Goal: Information Seeking & Learning: Learn about a topic

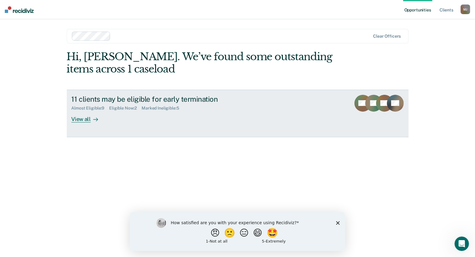
click at [87, 120] on div "View all" at bounding box center [89, 117] width 34 height 12
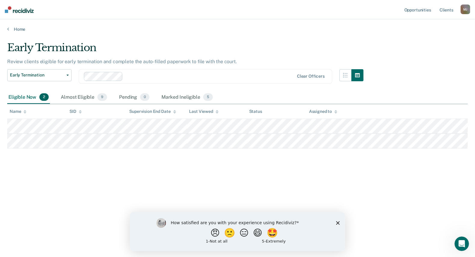
click at [339, 223] on div "How satisfied are you with your experience using Recidiviz? 😠 🙁 😑 😄 🤩 1 - Not a…" at bounding box center [237, 231] width 215 height 39
click at [31, 74] on span "Early Termination" at bounding box center [37, 74] width 54 height 5
click at [180, 41] on div "Early Termination" at bounding box center [185, 49] width 356 height 17
click at [446, 8] on link "Client s" at bounding box center [446, 9] width 16 height 19
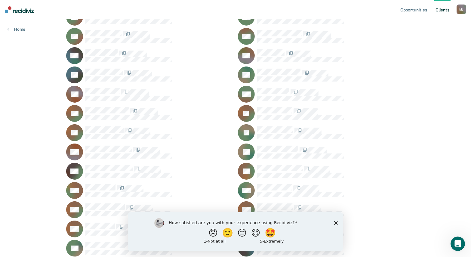
scroll to position [492, 0]
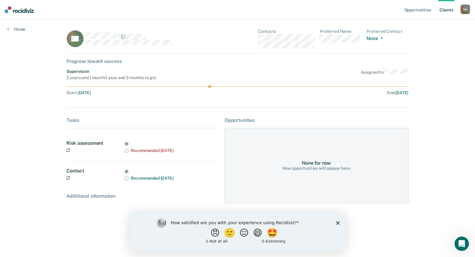
click at [335, 221] on div "How satisfied are you with your experience using Recidiviz? 😠 🙁 😑 😄 🤩 1 - Not a…" at bounding box center [237, 231] width 215 height 39
click at [338, 223] on polygon "Close survey" at bounding box center [338, 223] width 4 height 4
